Goal: Find specific page/section: Find specific page/section

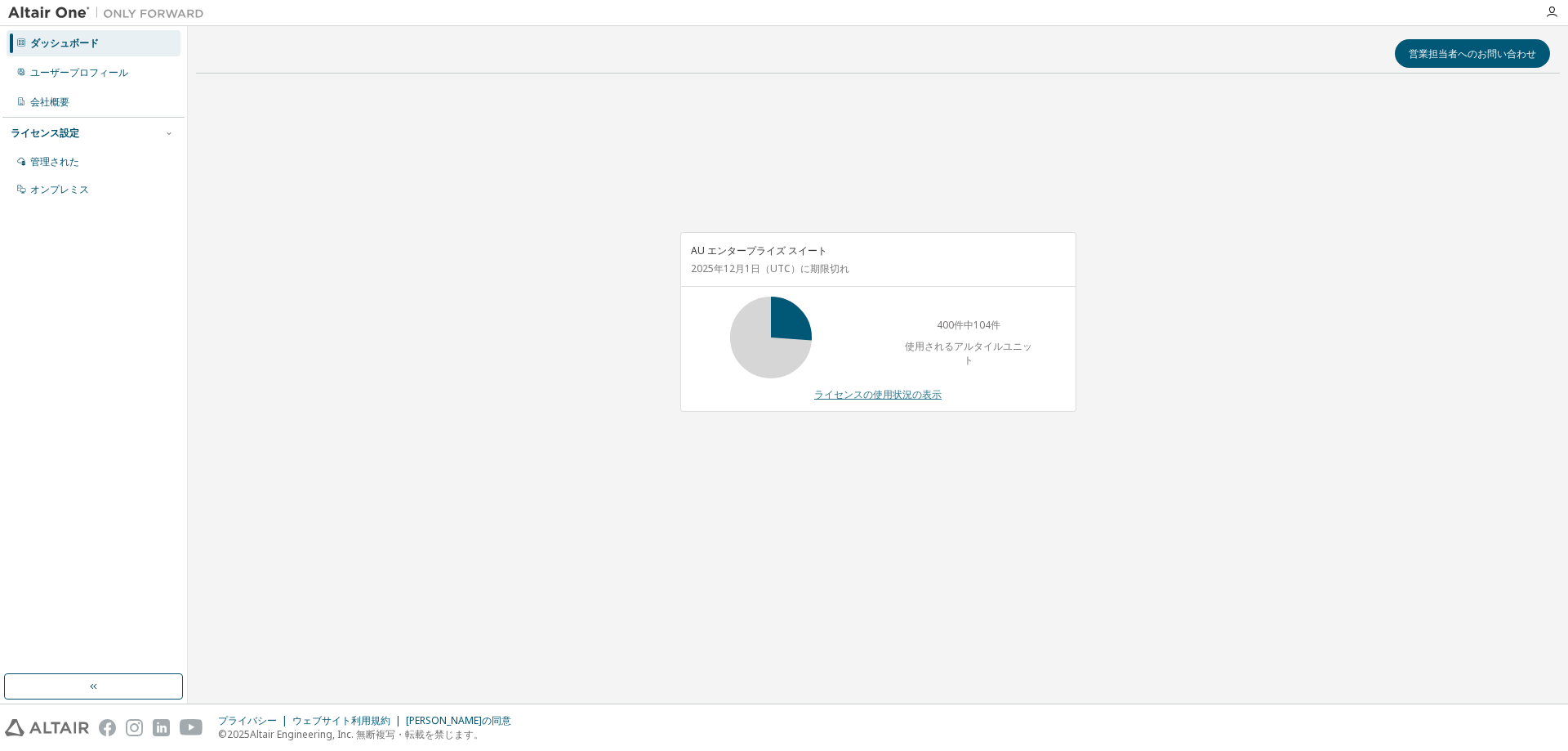
click at [835, 398] on font "ライセンスの使用状況の表示" at bounding box center [878, 394] width 127 height 14
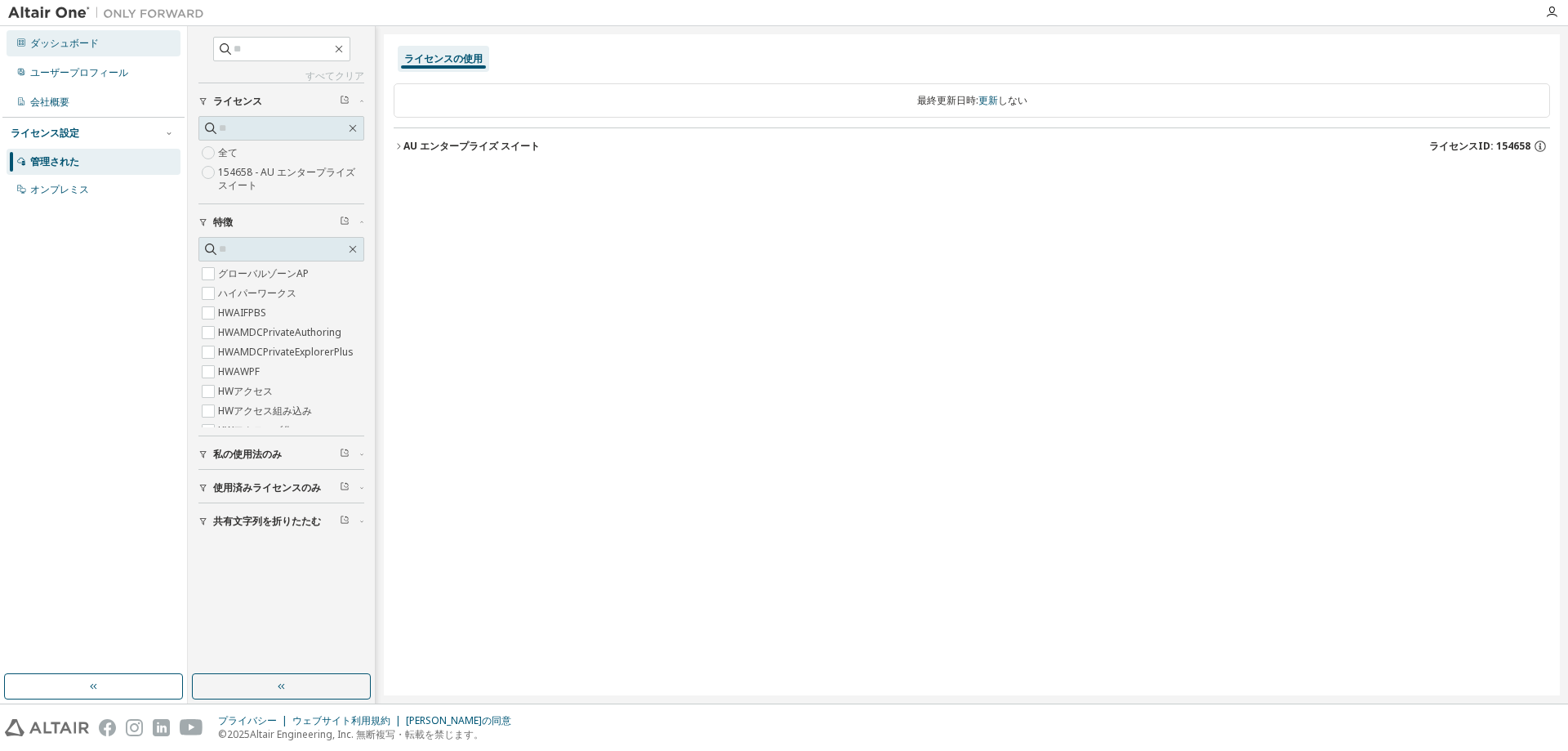
click at [32, 43] on font "ダッシュボード" at bounding box center [65, 43] width 69 height 14
